Goal: Task Accomplishment & Management: Manage account settings

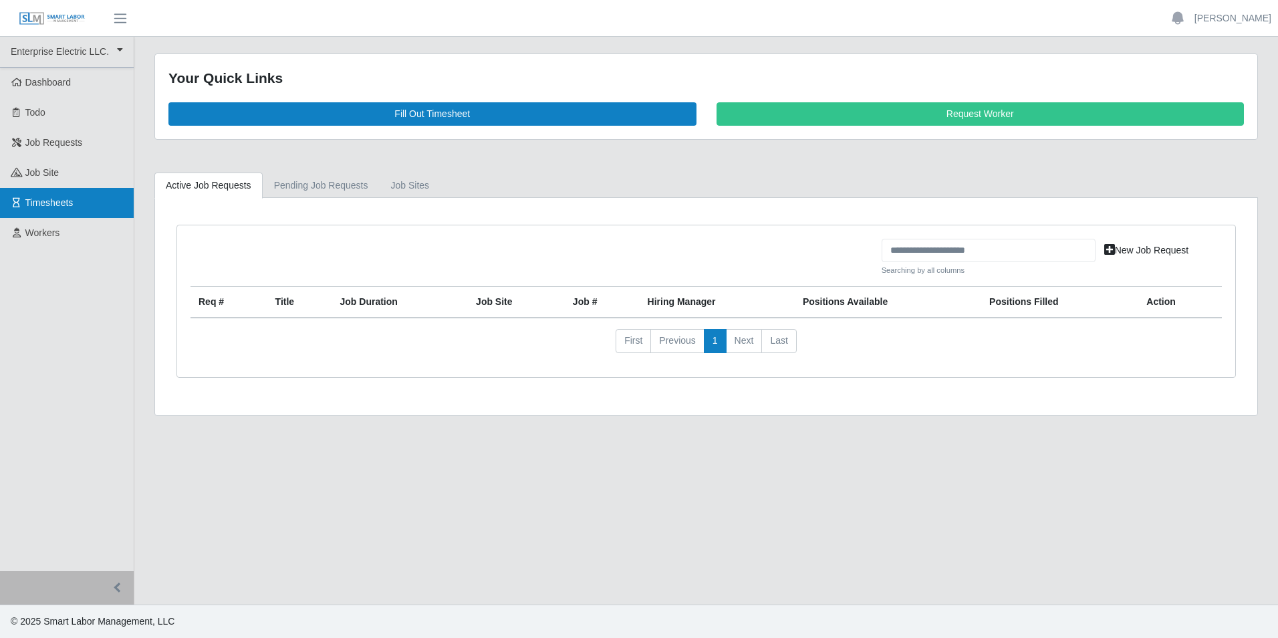
click at [34, 204] on span "Timesheets" at bounding box center [49, 202] width 48 height 11
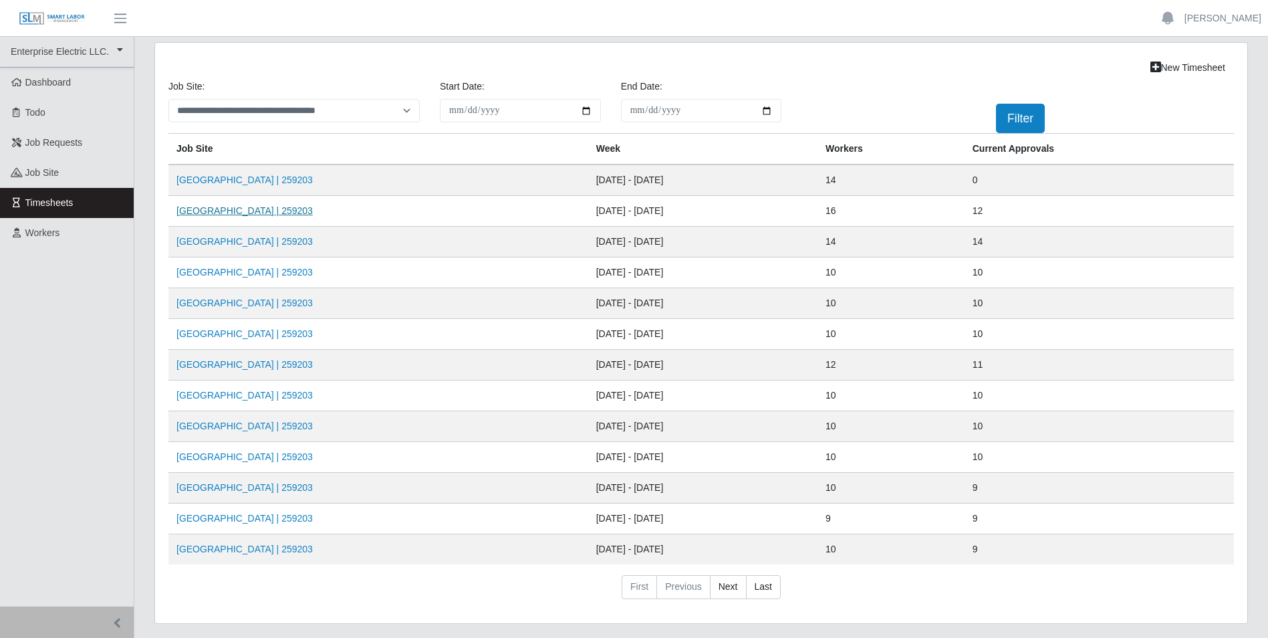
click at [235, 213] on link "MCH High Street Tower | 259203" at bounding box center [244, 210] width 136 height 11
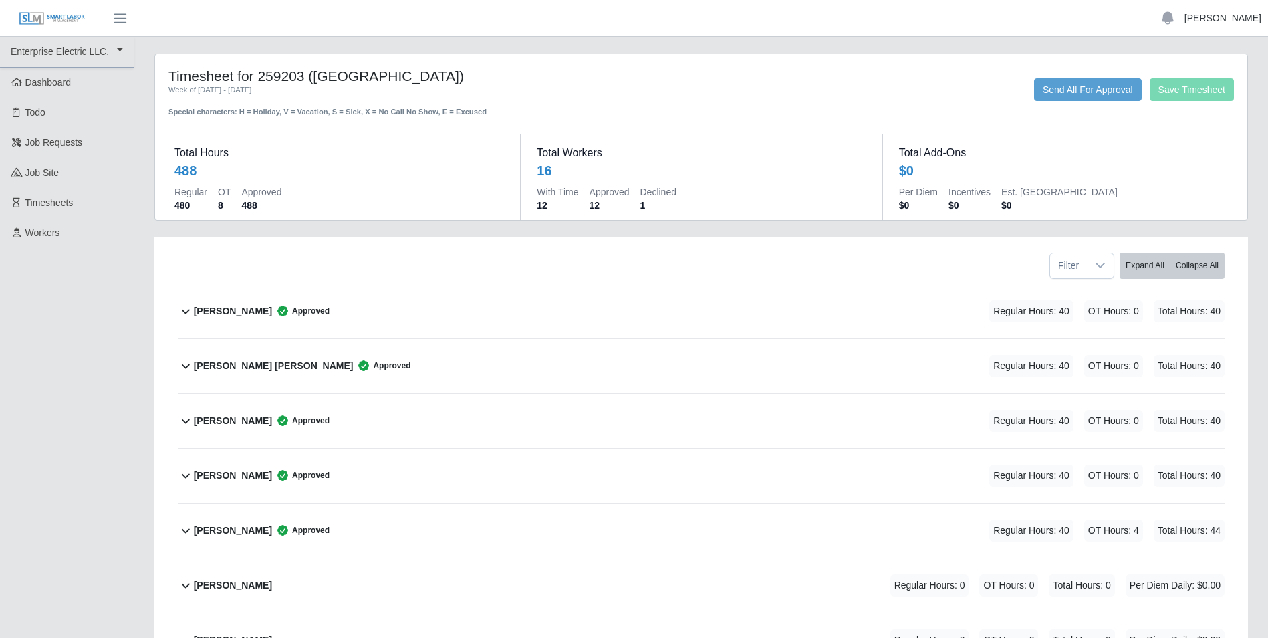
click at [1224, 16] on link "[PERSON_NAME]" at bounding box center [1222, 18] width 77 height 14
click at [1199, 93] on link "Logout" at bounding box center [1207, 93] width 120 height 28
